Goal: Transaction & Acquisition: Download file/media

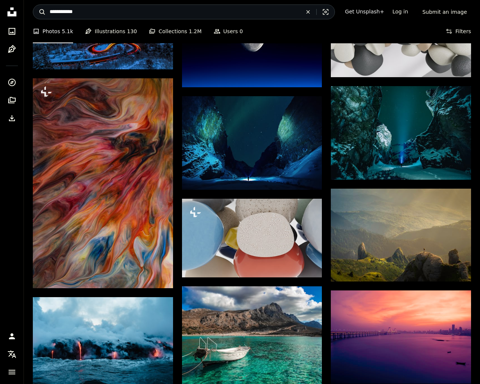
scroll to position [591, 0]
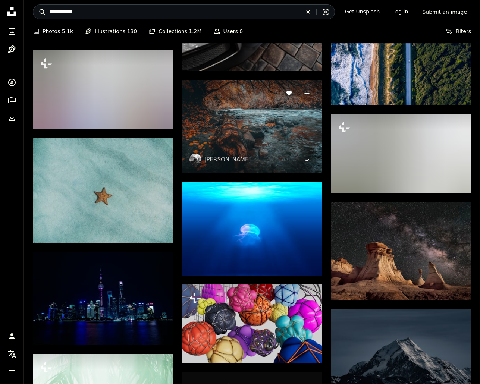
scroll to position [4308, 0]
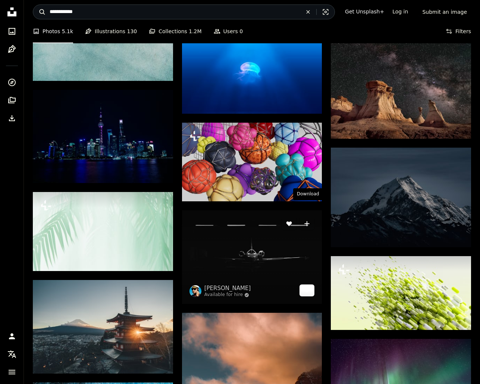
click at [309, 285] on link "Arrow pointing down" at bounding box center [306, 291] width 15 height 12
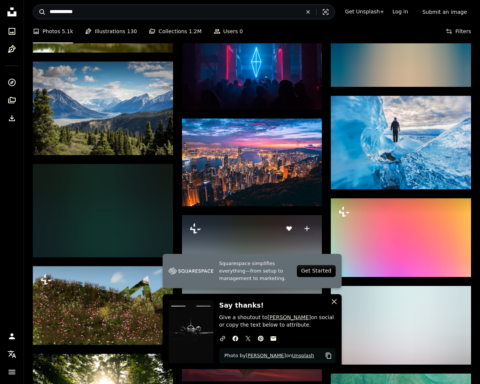
scroll to position [4954, 0]
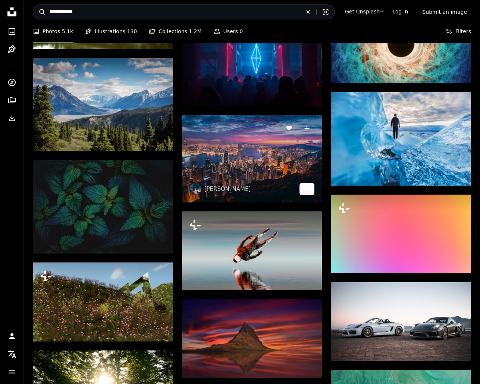
click at [305, 184] on icon "Arrow pointing down" at bounding box center [307, 188] width 6 height 9
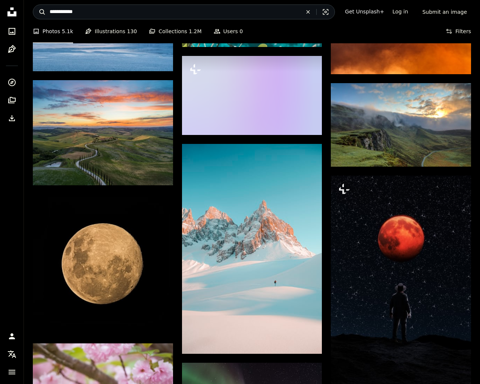
scroll to position [7054, 0]
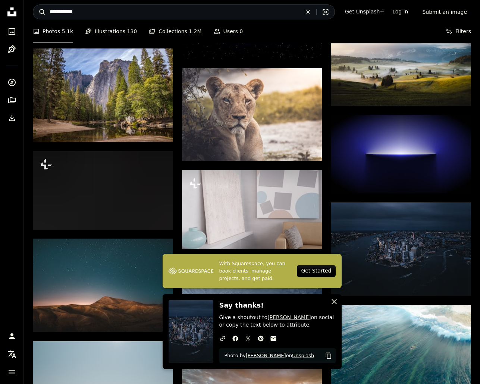
scroll to position [7539, 0]
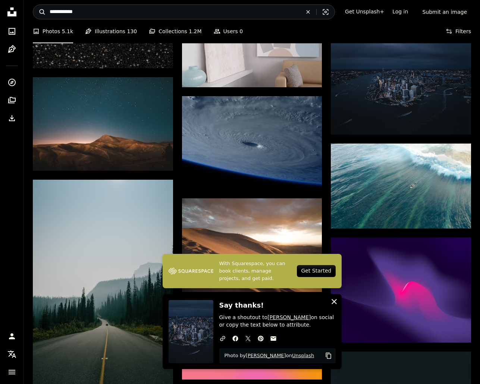
click at [333, 300] on icon "button" at bounding box center [333, 301] width 5 height 5
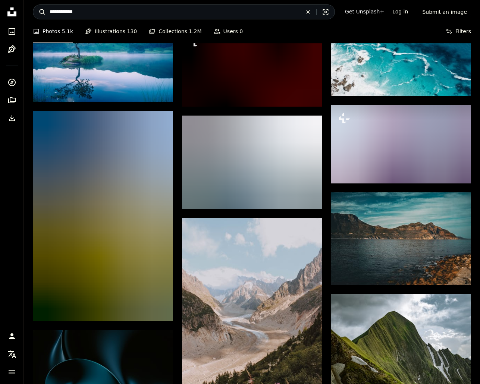
scroll to position [17234, 0]
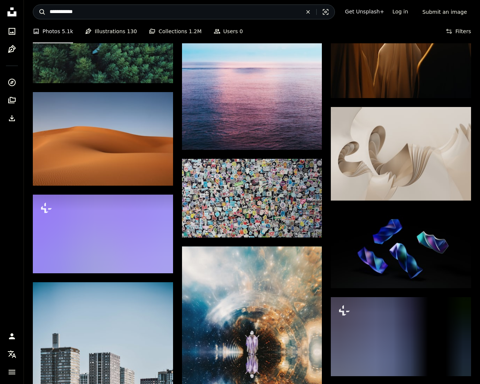
scroll to position [23051, 0]
